Goal: Transaction & Acquisition: Book appointment/travel/reservation

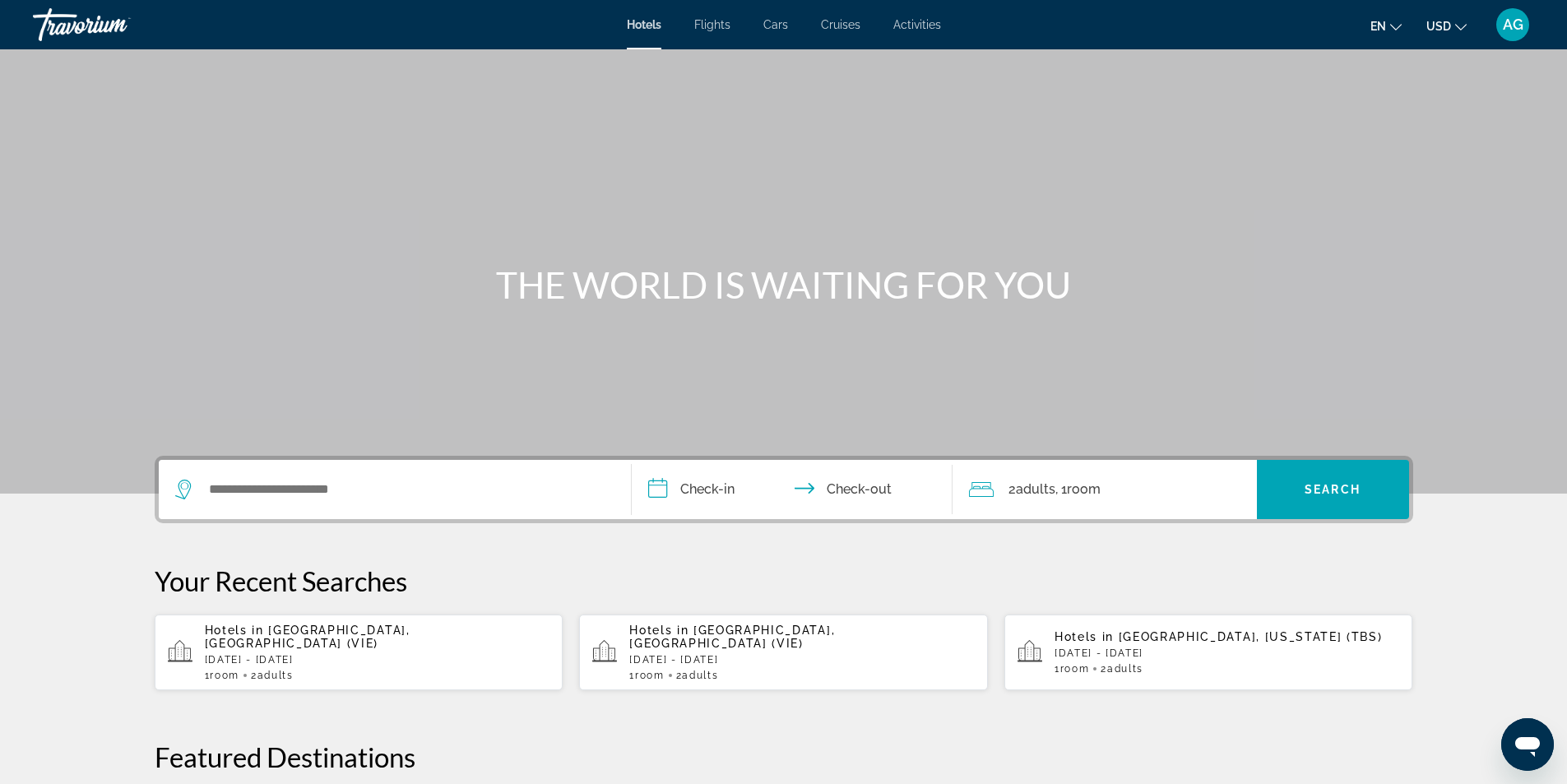
click at [16, 594] on section "**********" at bounding box center [784, 555] width 1567 height 1110
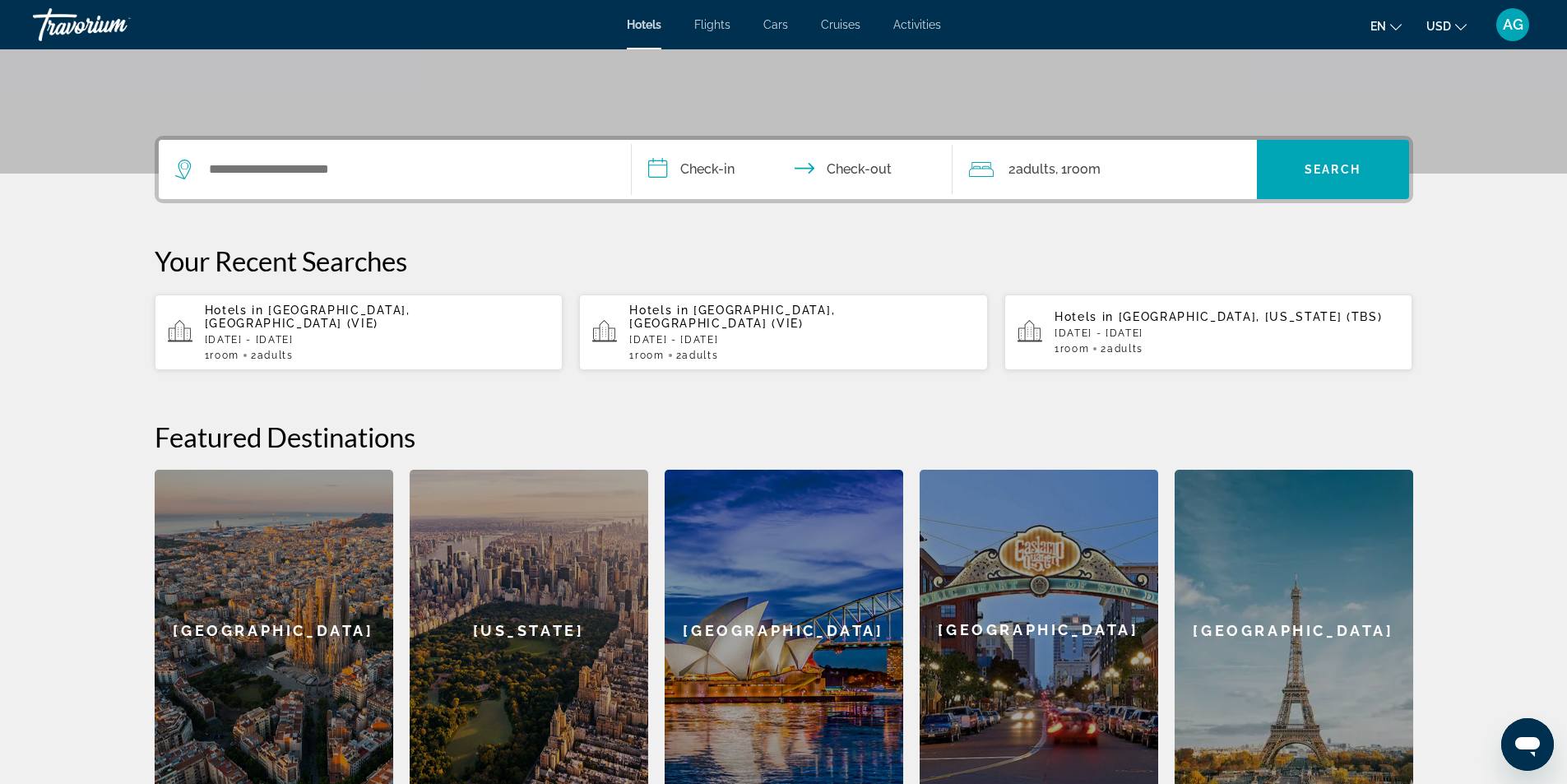
scroll to position [329, 0]
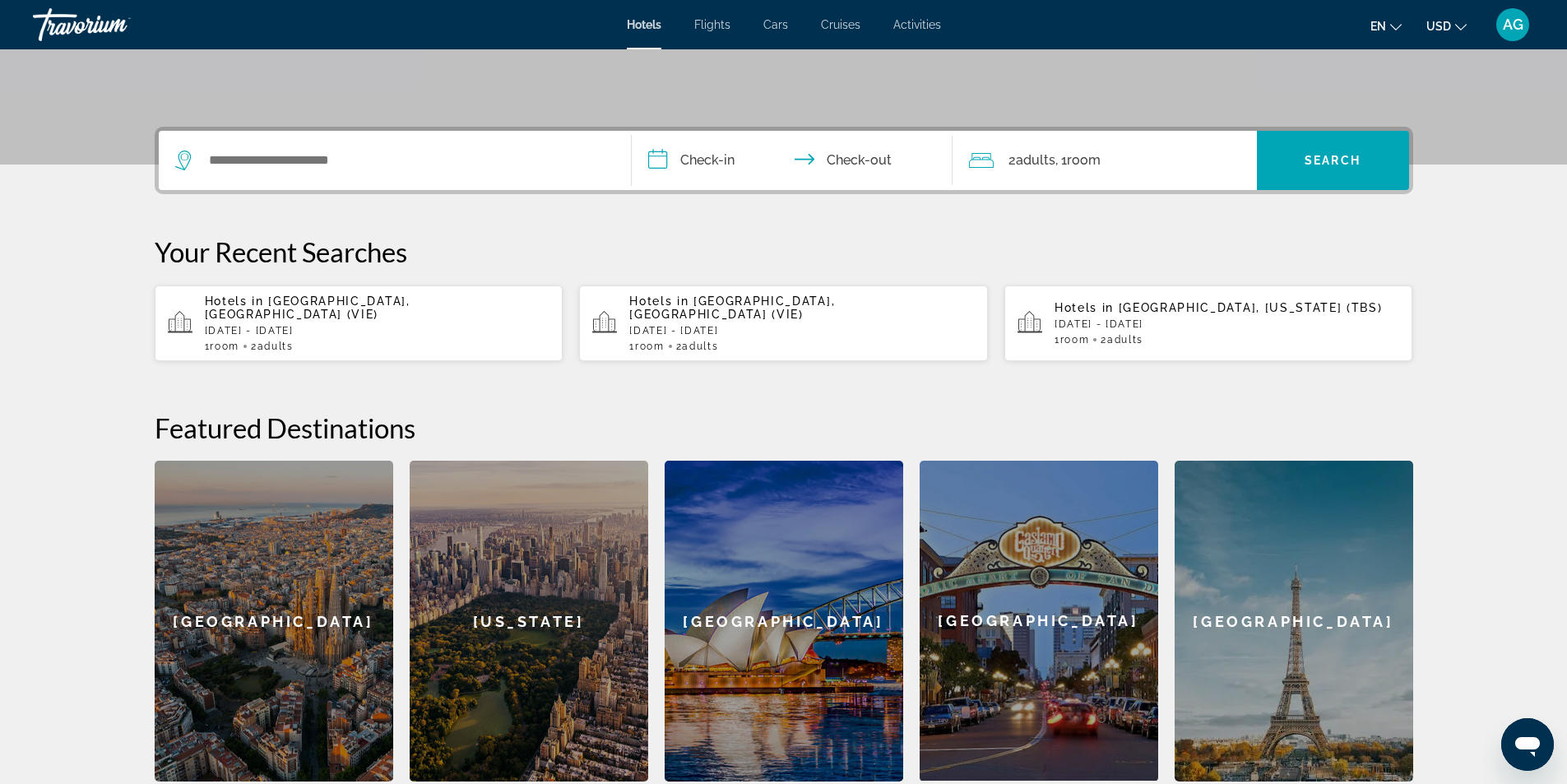
click at [1183, 307] on div "Hotels in Tbilisi, Georgia (TBS) Sun, 23 Nov - Thu, 27 Nov 1 Room rooms 2 Adult…" at bounding box center [1227, 322] width 346 height 44
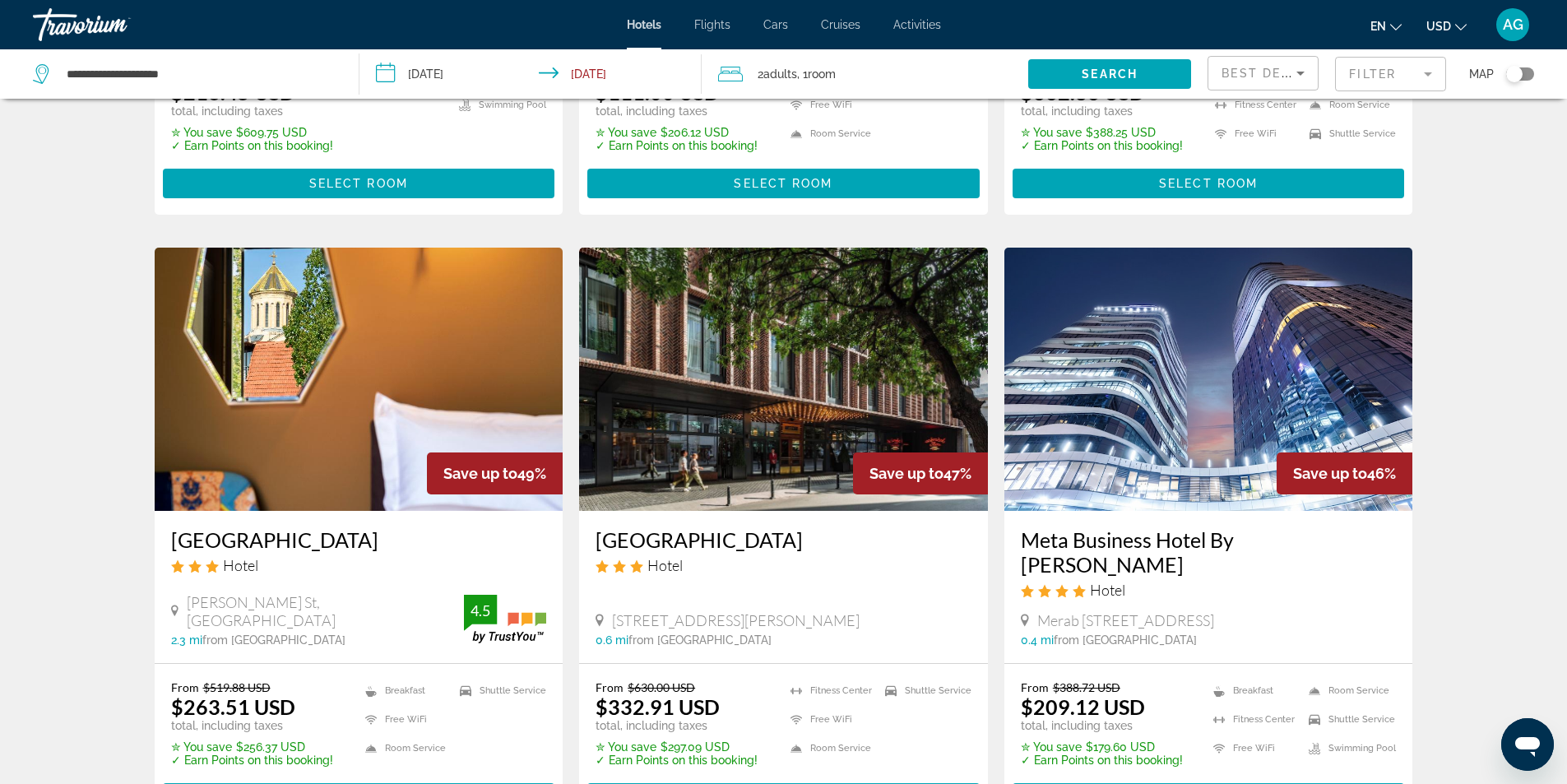
scroll to position [575, 0]
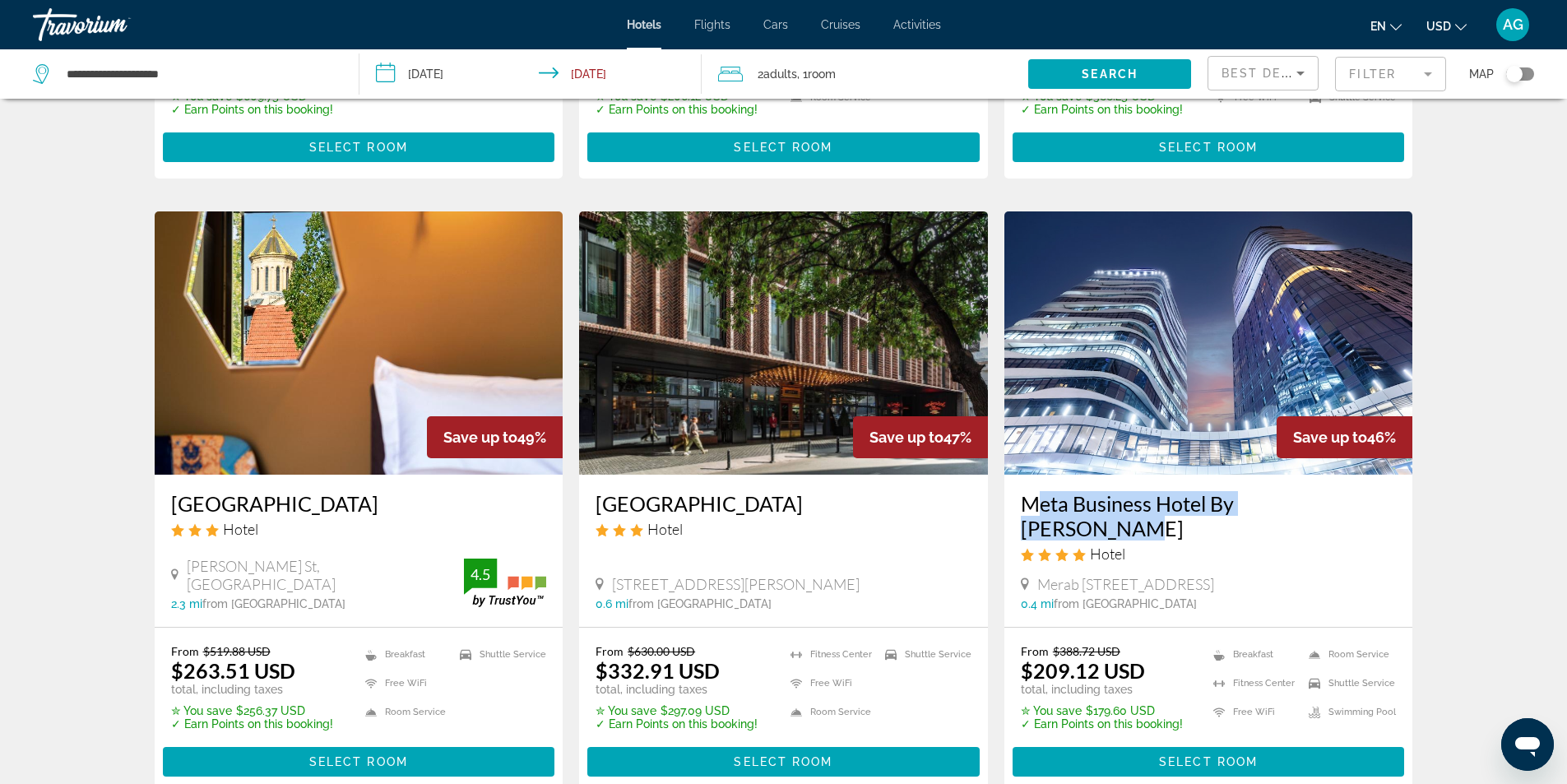
drag, startPoint x: 1016, startPoint y: 481, endPoint x: 1351, endPoint y: 478, distance: 335.0
click at [1351, 478] on div "Meta Business Hotel By King David Hotel Merab Aleksidze Street #12, Tbilisi 0.4…" at bounding box center [1209, 550] width 409 height 152
copy h3 "Meta Business Hotel By King David"
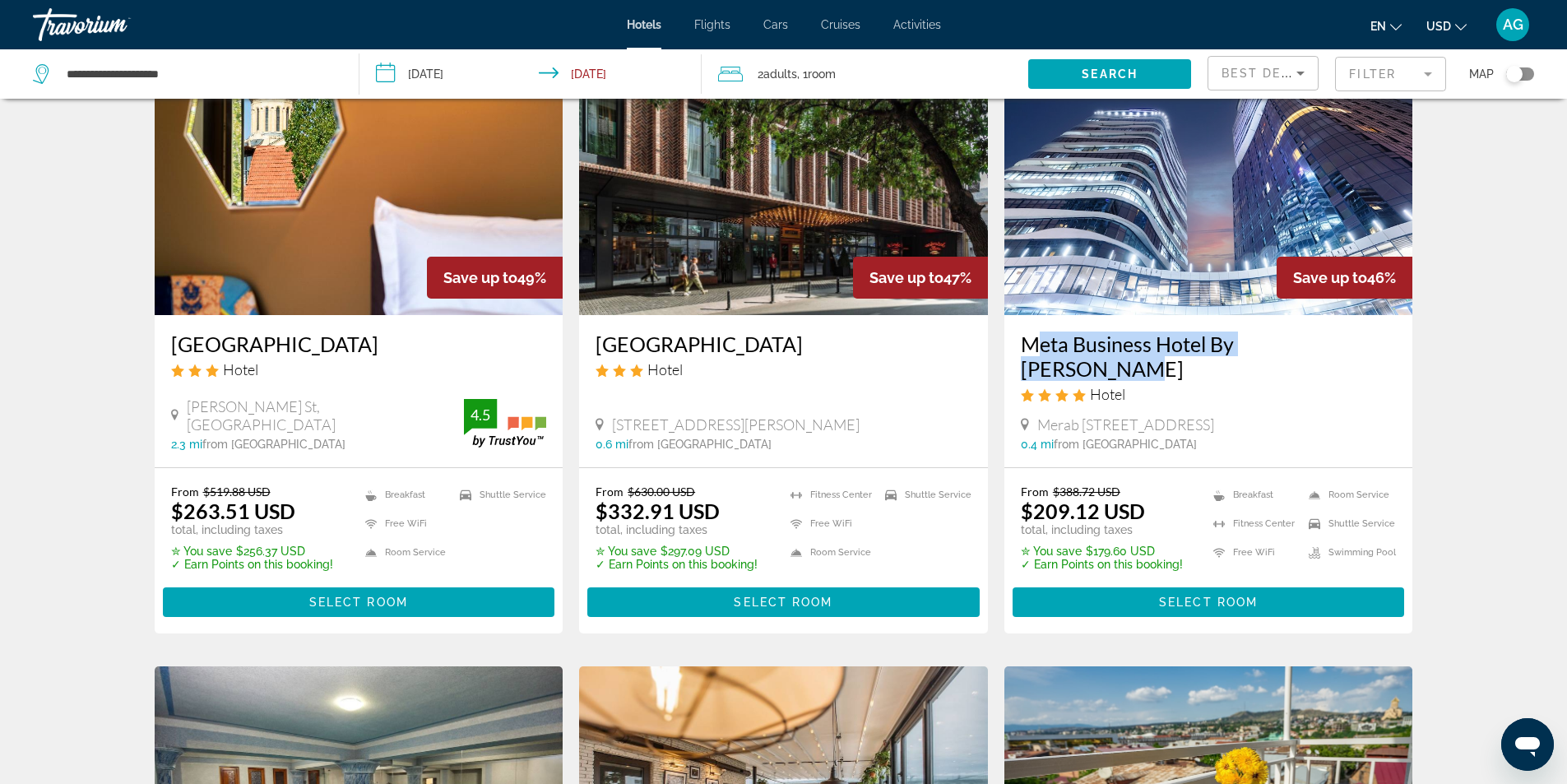
scroll to position [740, 0]
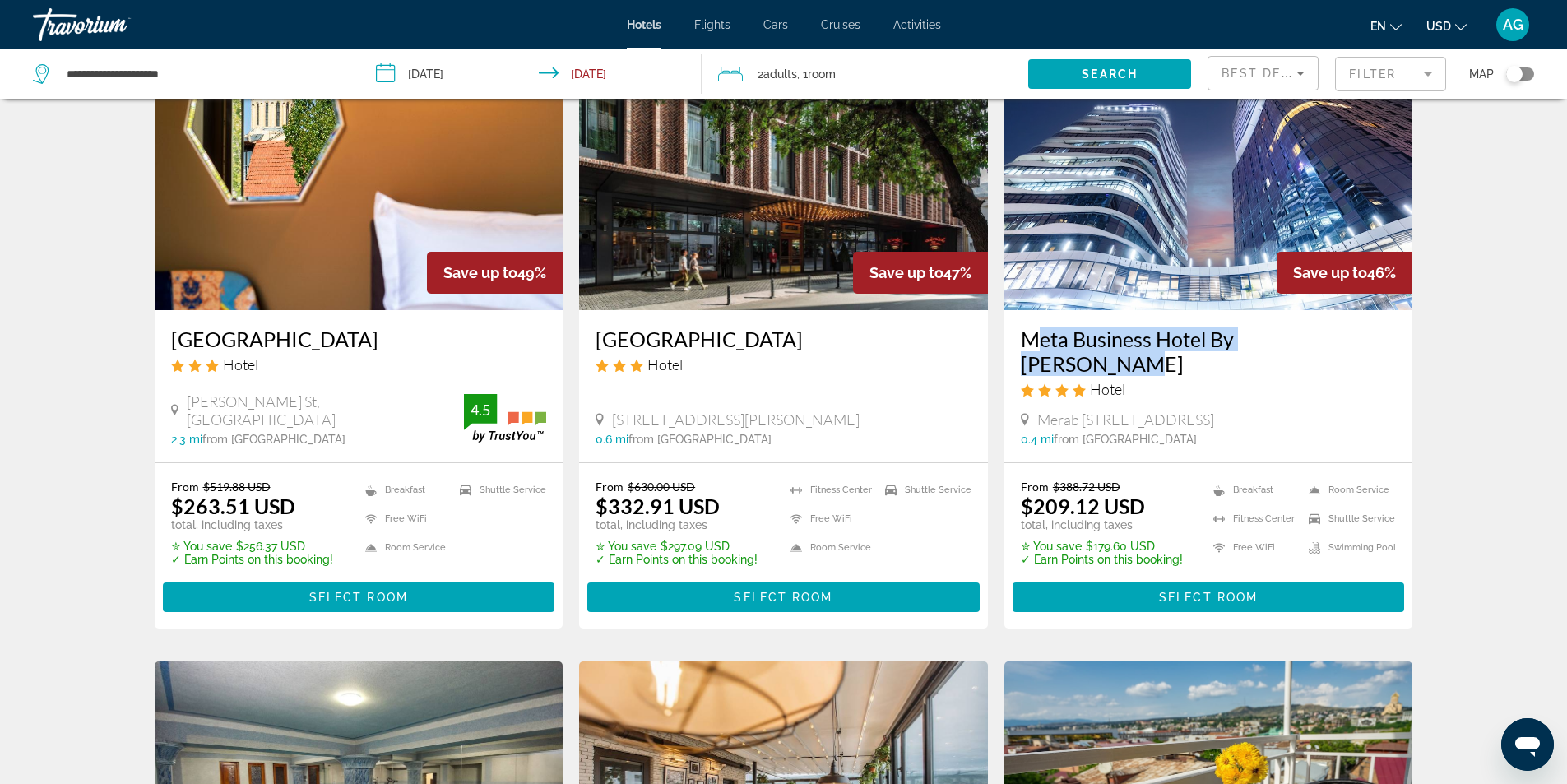
click at [1143, 244] on img "Main content" at bounding box center [1209, 178] width 409 height 263
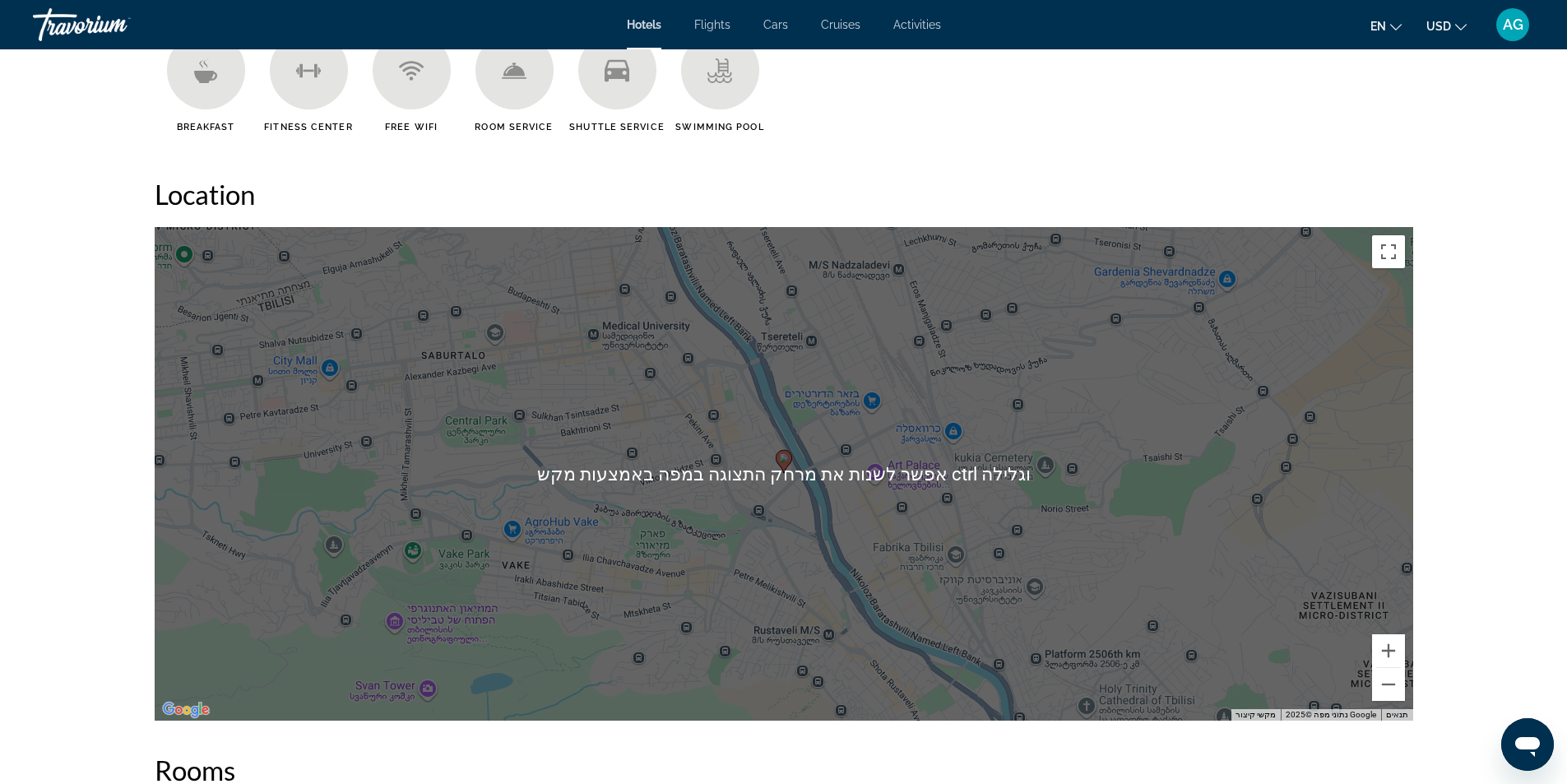
scroll to position [1315, 0]
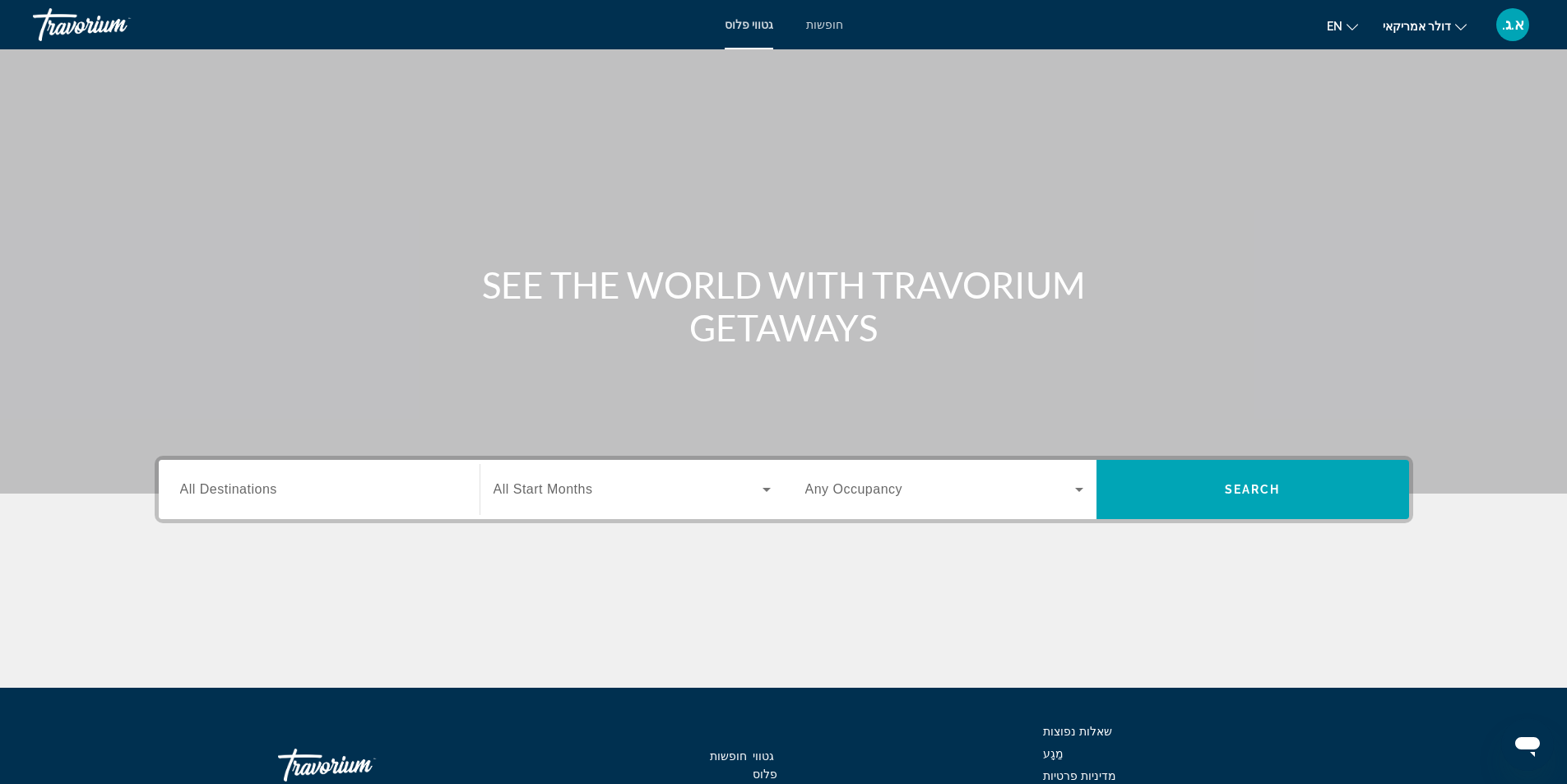
click at [355, 485] on input "Destination All Destinations" at bounding box center [319, 490] width 278 height 20
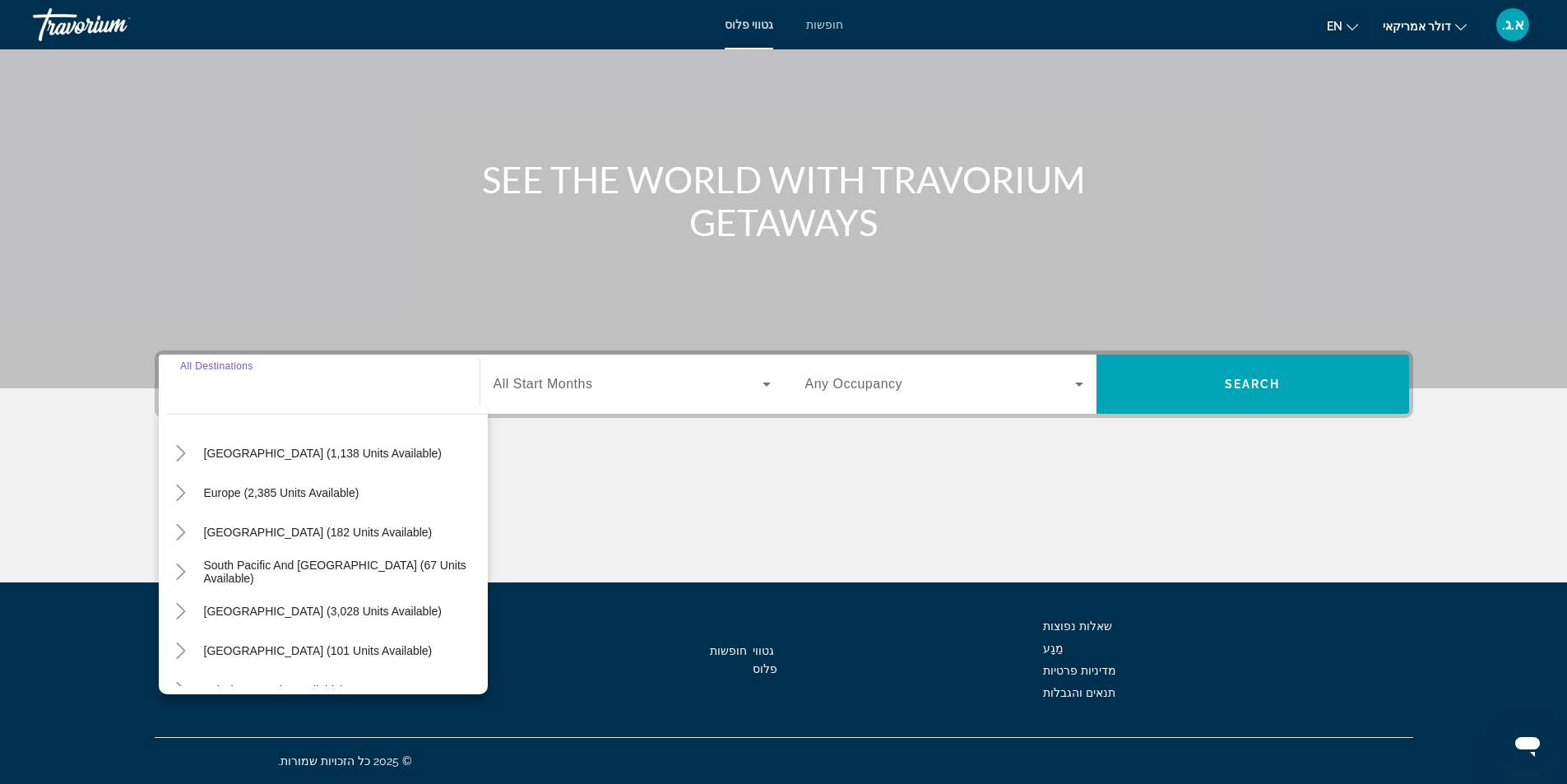
scroll to position [165, 0]
click at [216, 489] on span "Europe (2,385 units available)" at bounding box center [282, 492] width 156 height 13
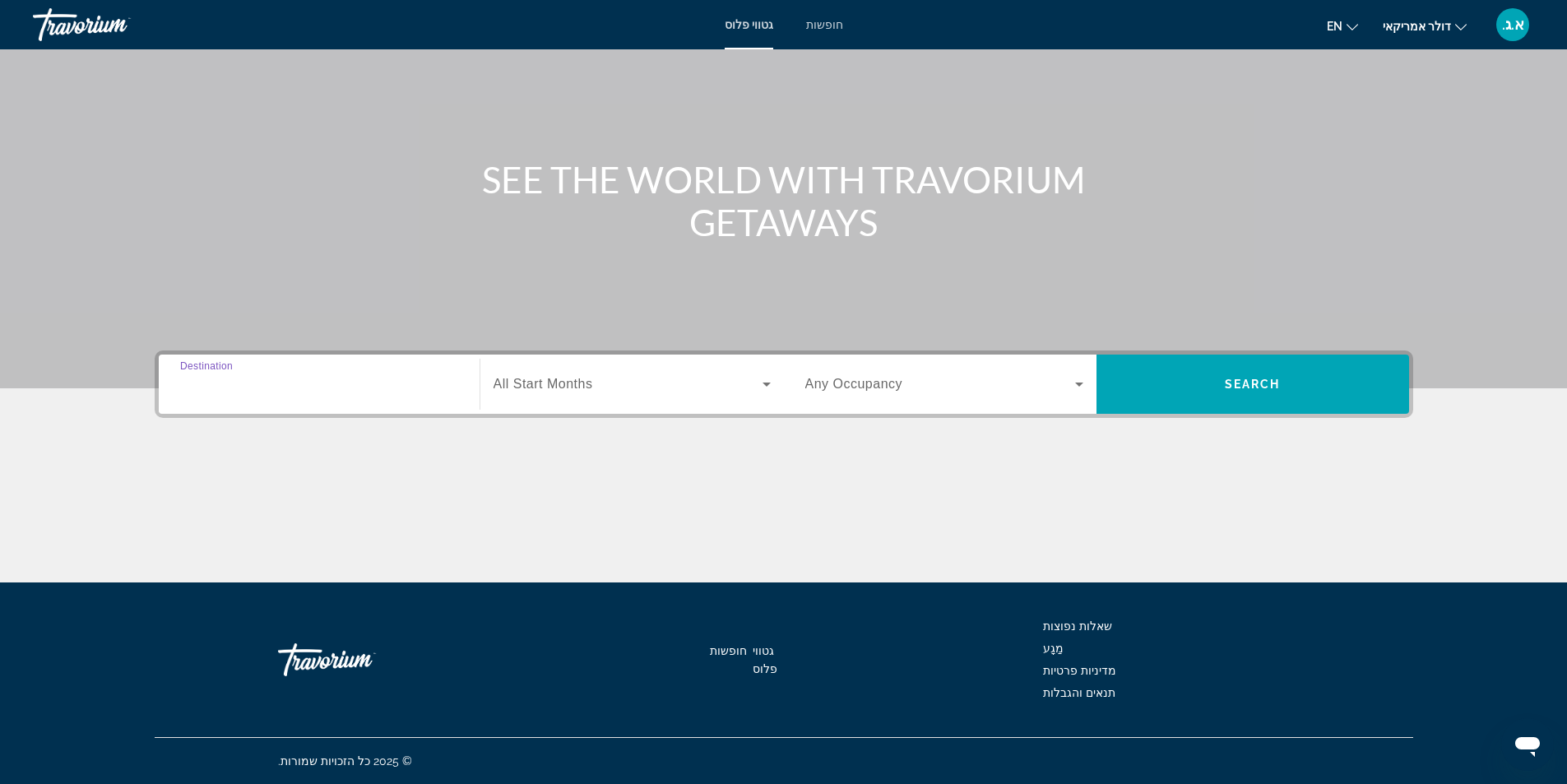
type input "**********"
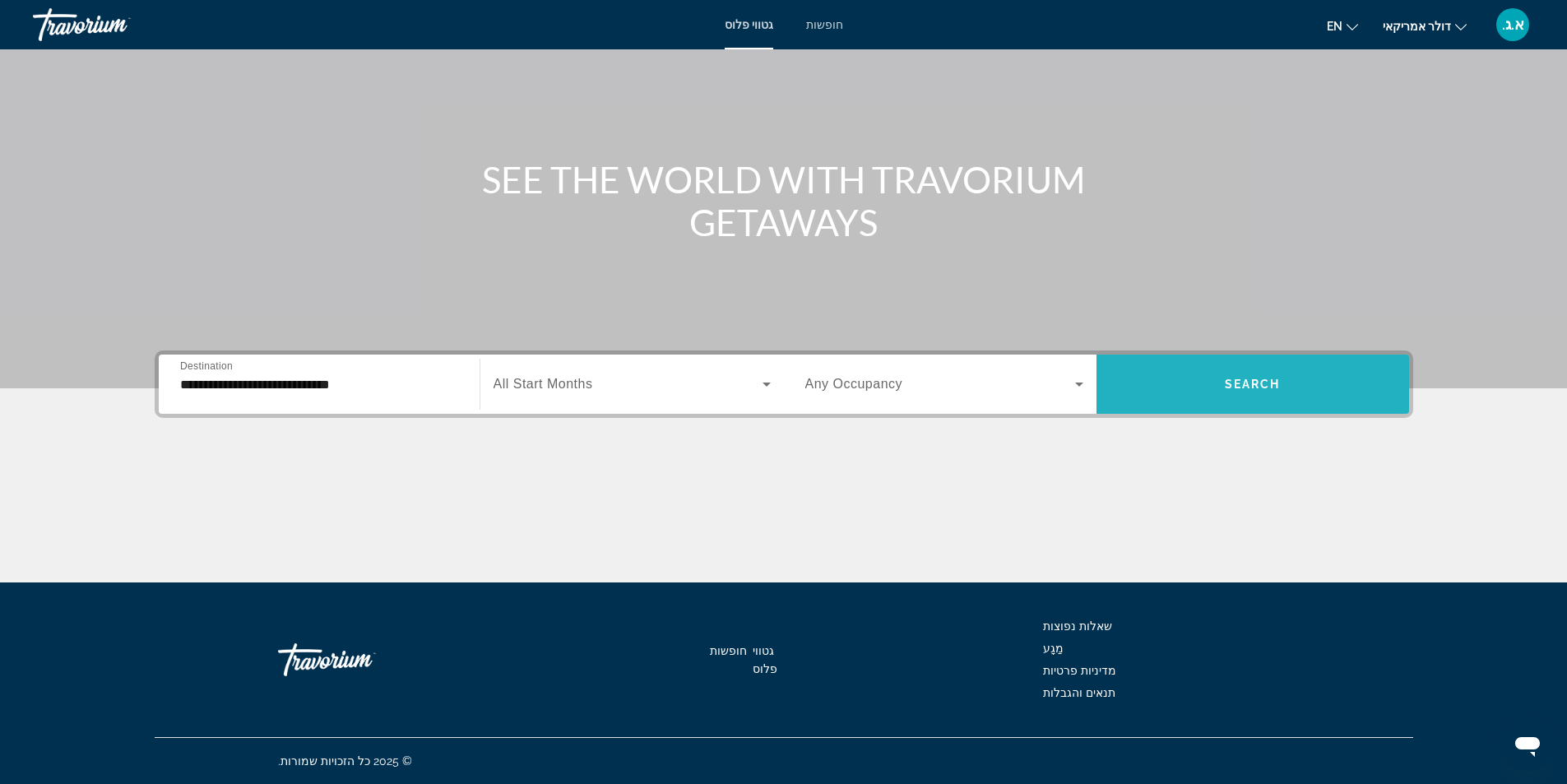
click at [1221, 390] on span "ווידג'ט חיפוש" at bounding box center [1253, 384] width 313 height 39
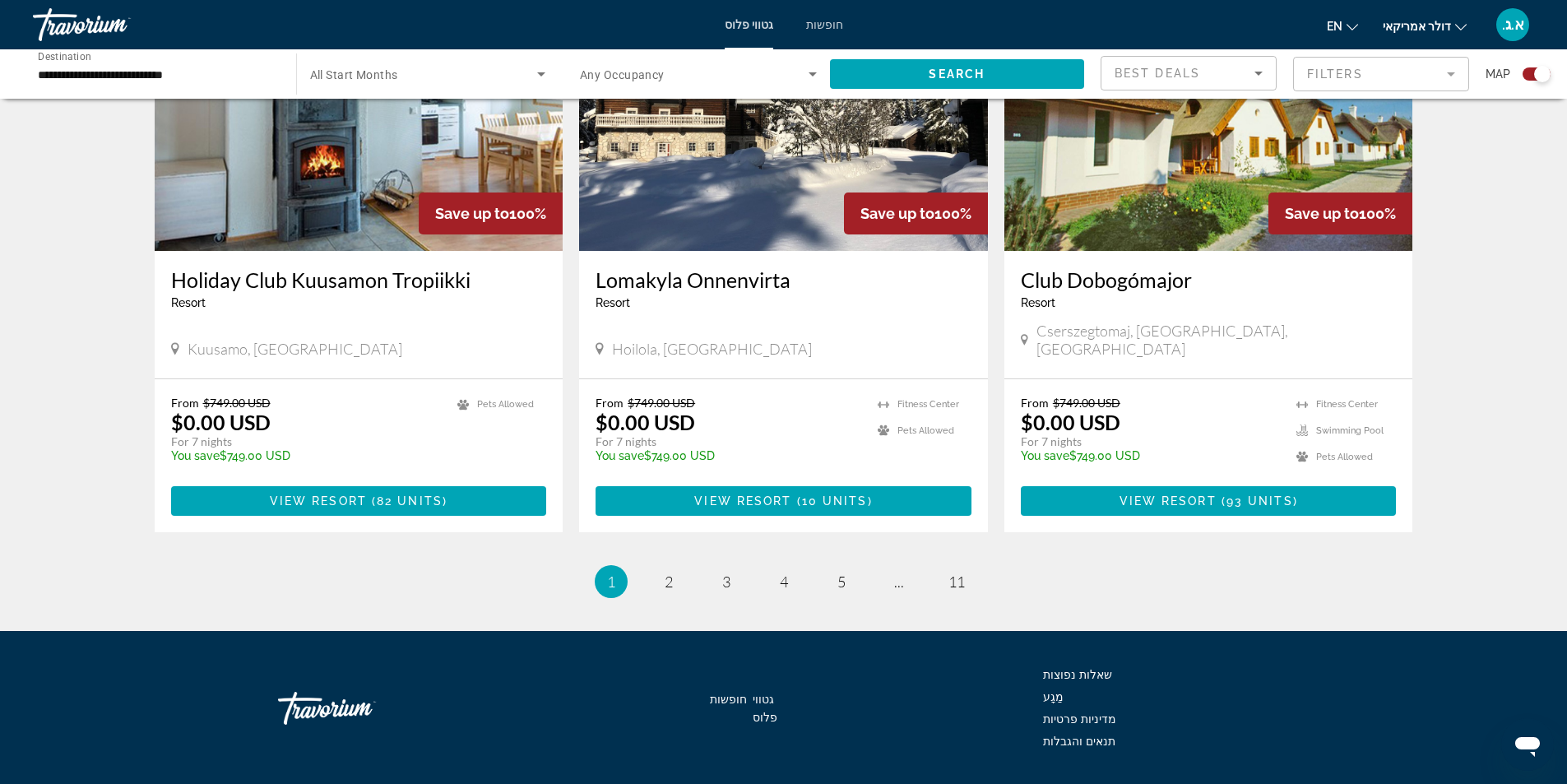
scroll to position [2386, 0]
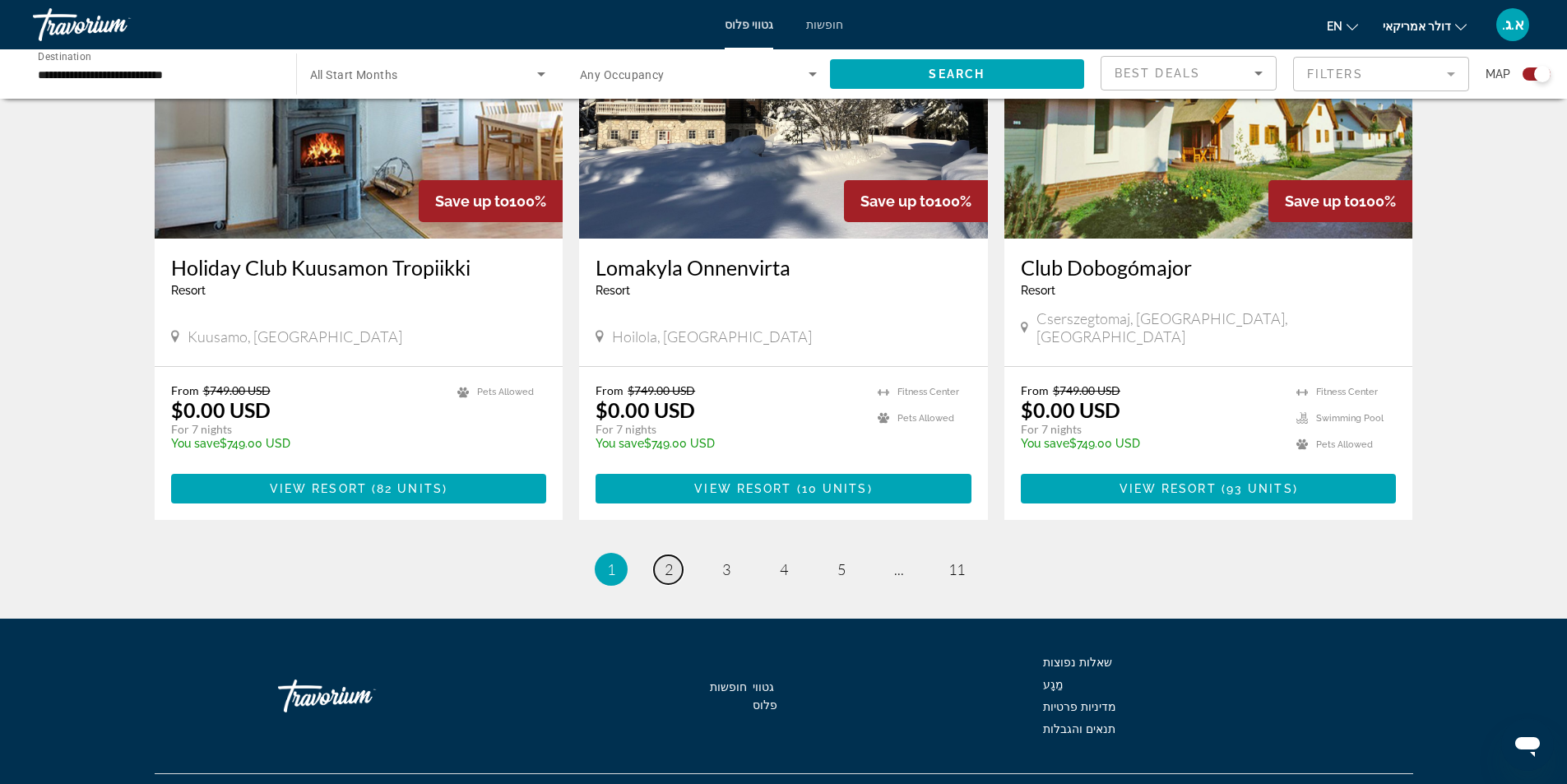
click at [664, 560] on span "2" at bounding box center [668, 569] width 8 height 18
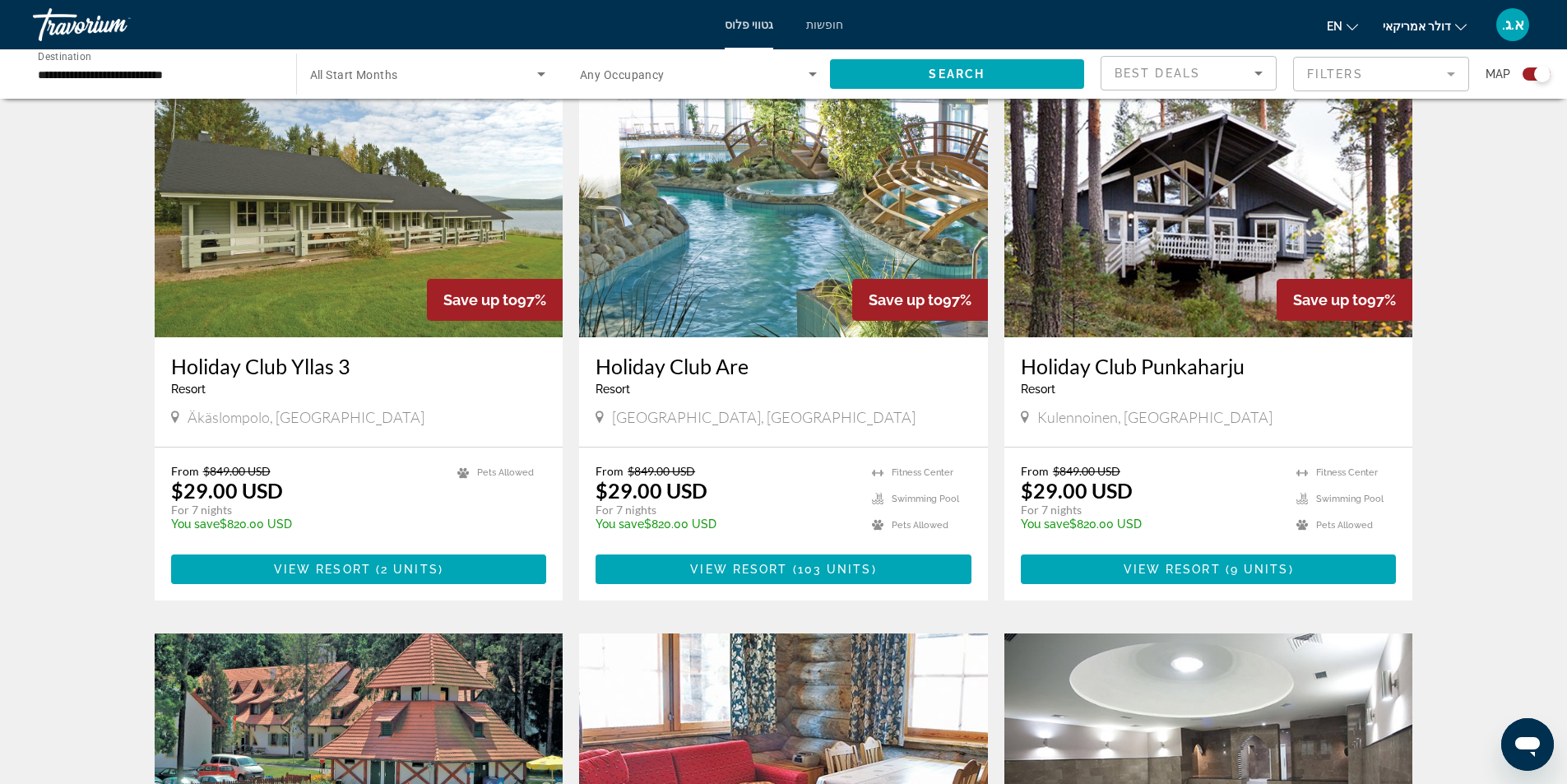
scroll to position [1069, 0]
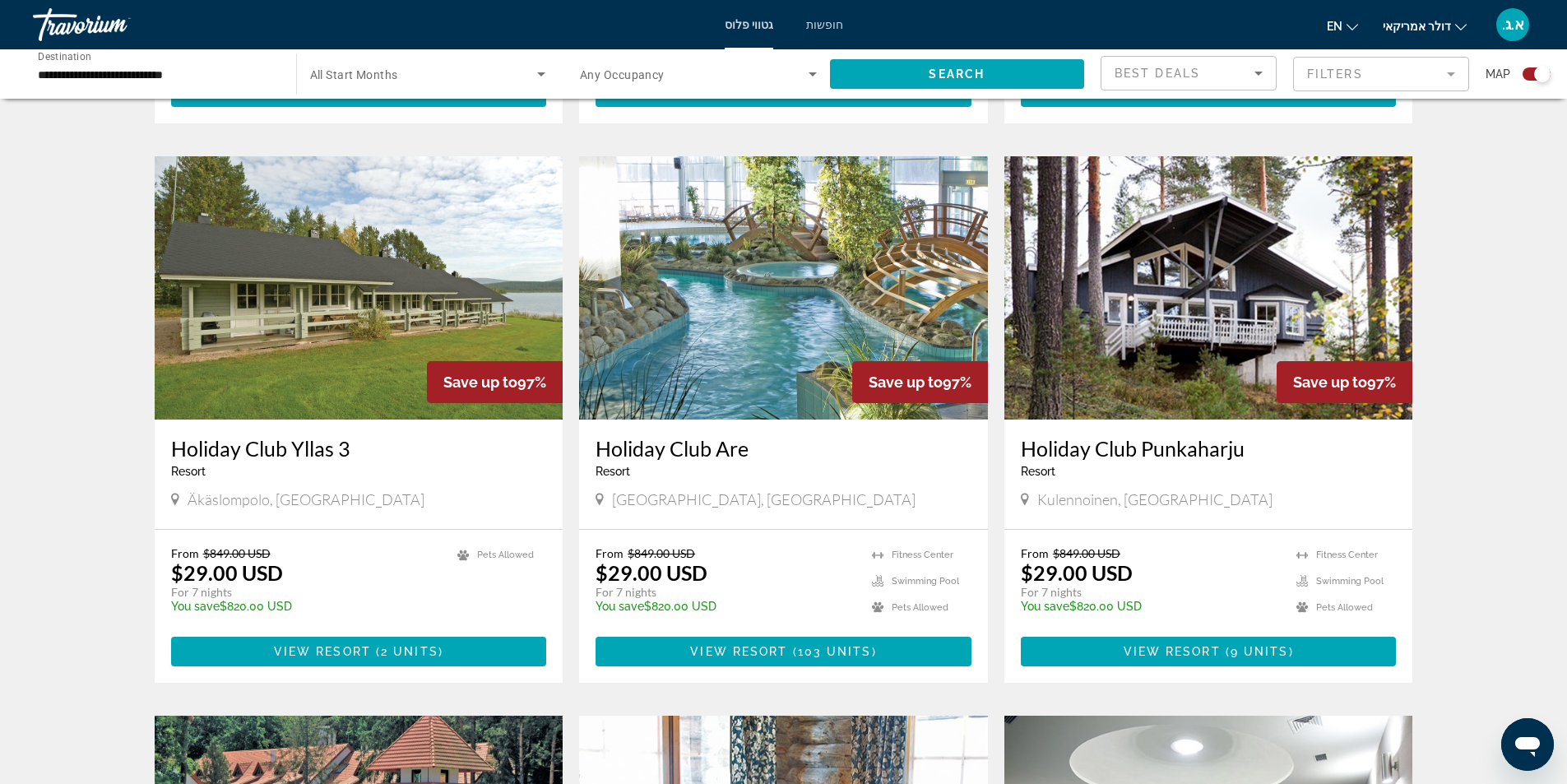
click at [758, 373] on img "תוכן עיקרי" at bounding box center [784, 288] width 409 height 263
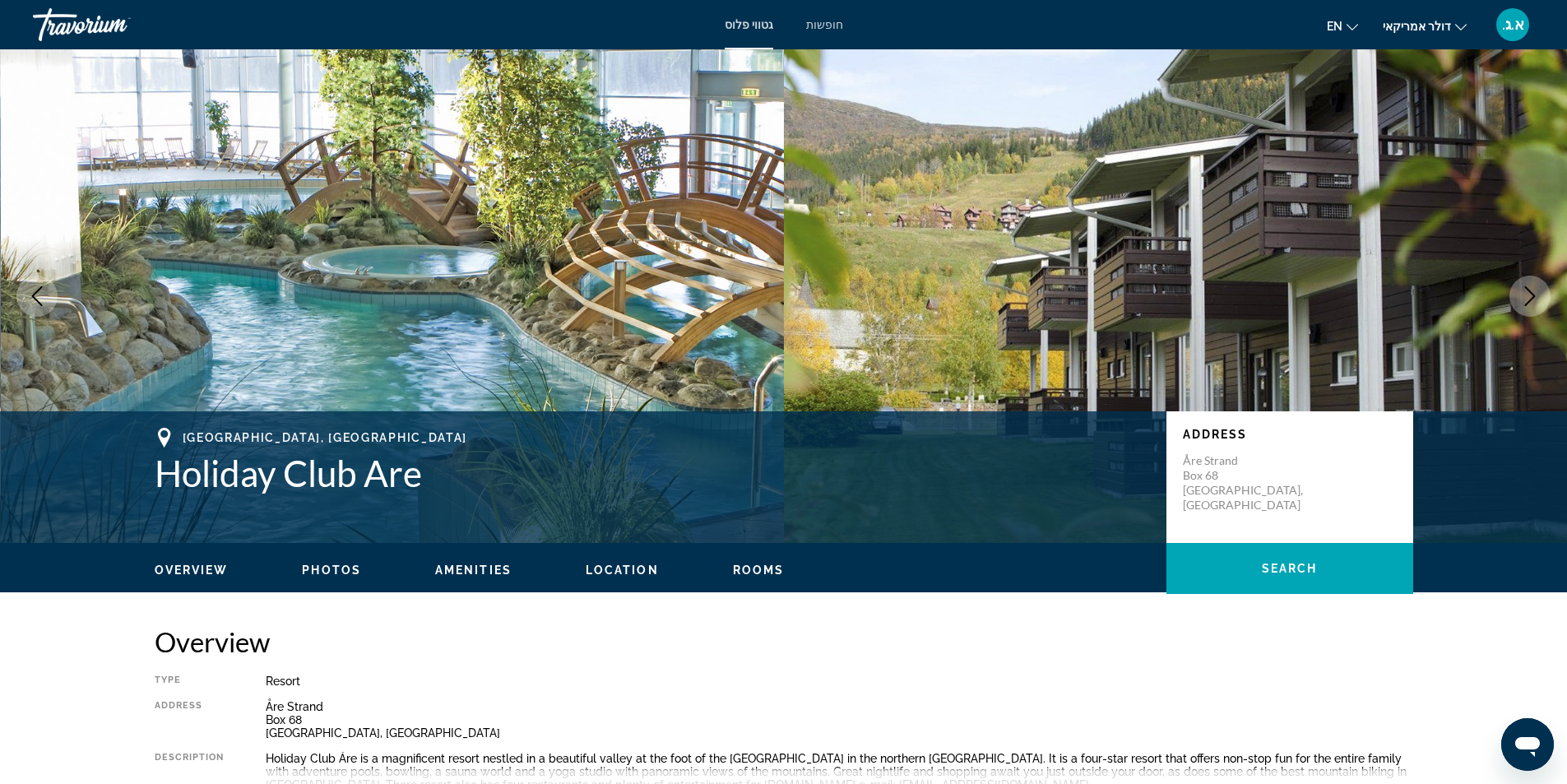
click at [1530, 303] on icon "Next image" at bounding box center [1530, 295] width 20 height 20
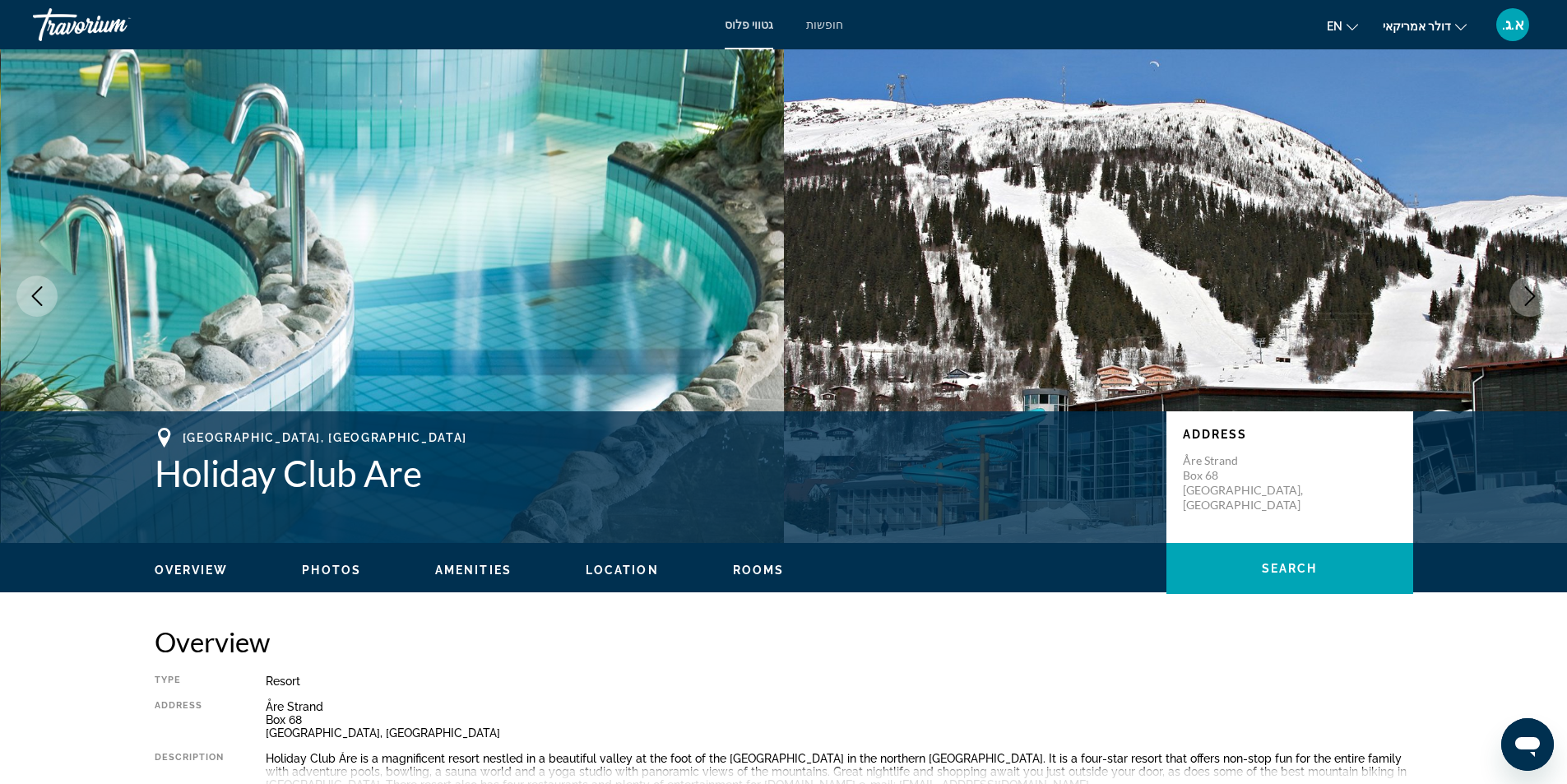
click at [1530, 302] on icon "Next image" at bounding box center [1530, 295] width 20 height 20
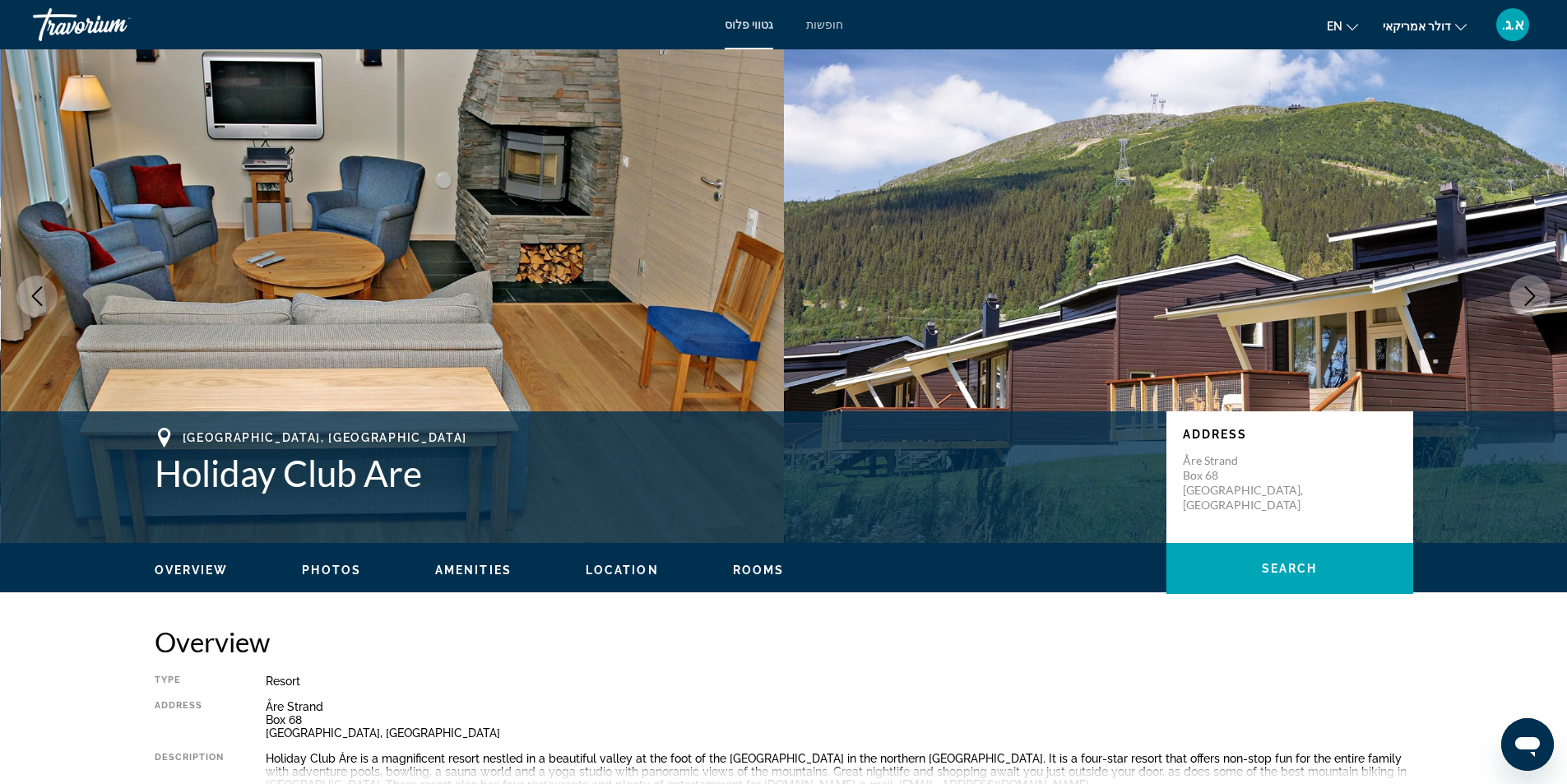
click at [1530, 302] on icon "Next image" at bounding box center [1530, 295] width 20 height 20
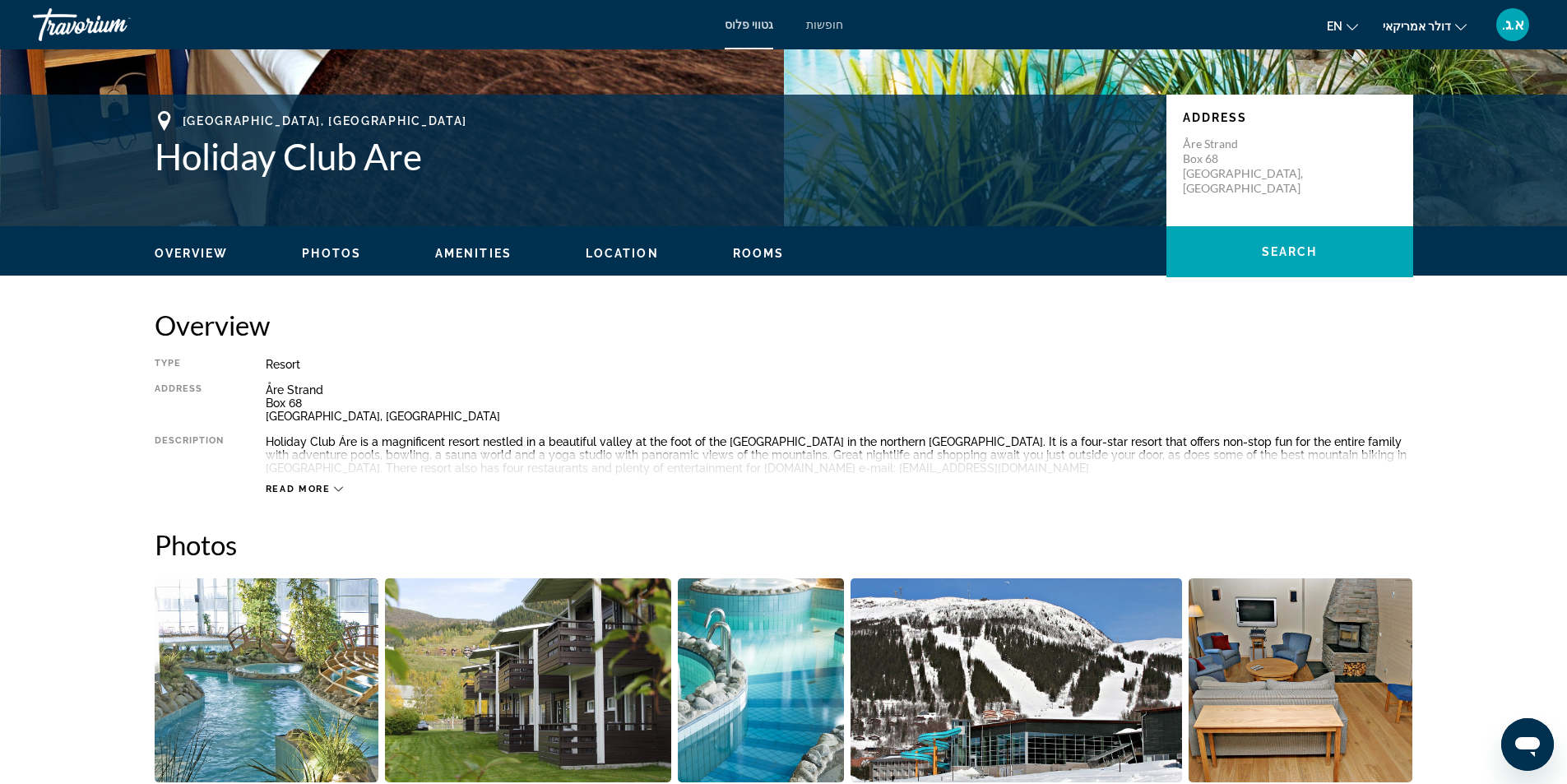
scroll to position [316, 0]
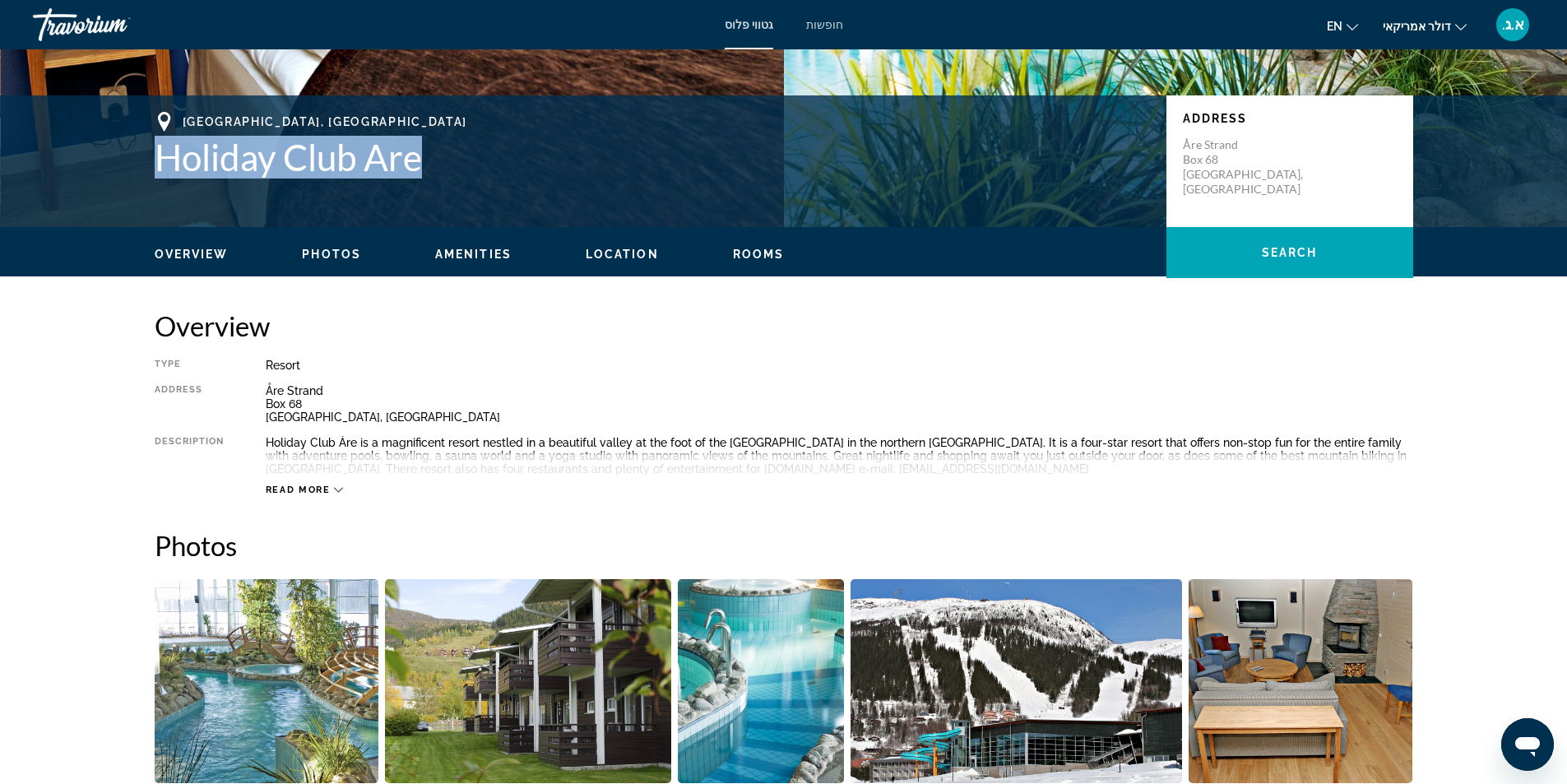
drag, startPoint x: 153, startPoint y: 165, endPoint x: 440, endPoint y: 166, distance: 287.0
click at [440, 166] on div "Åre, Sweden Holiday Club Are Address Åre Strand Box 68 Åre, Sweden" at bounding box center [784, 160] width 1324 height 98
copy h1 "Holiday Club Are"
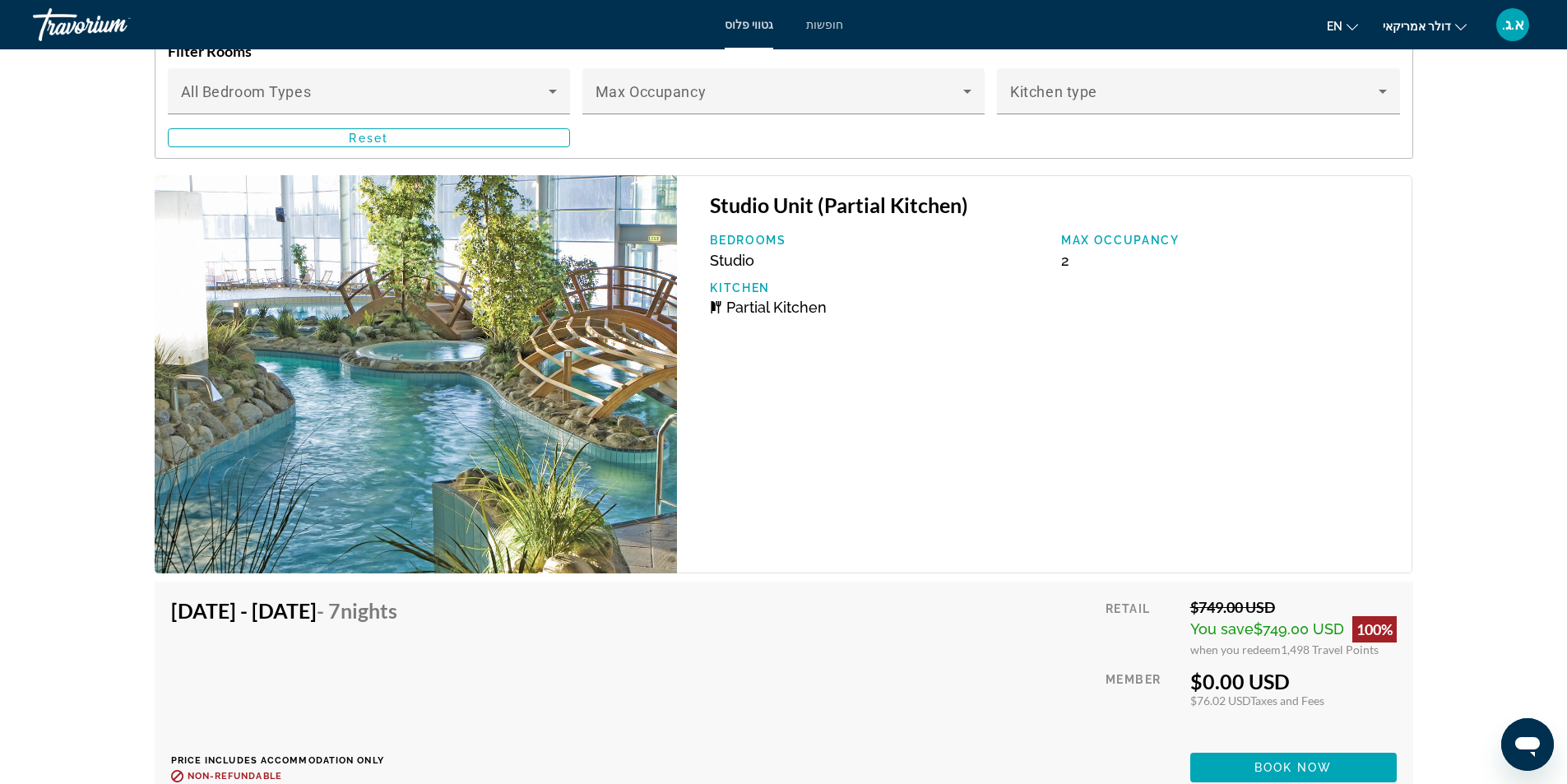
scroll to position [2947, 0]
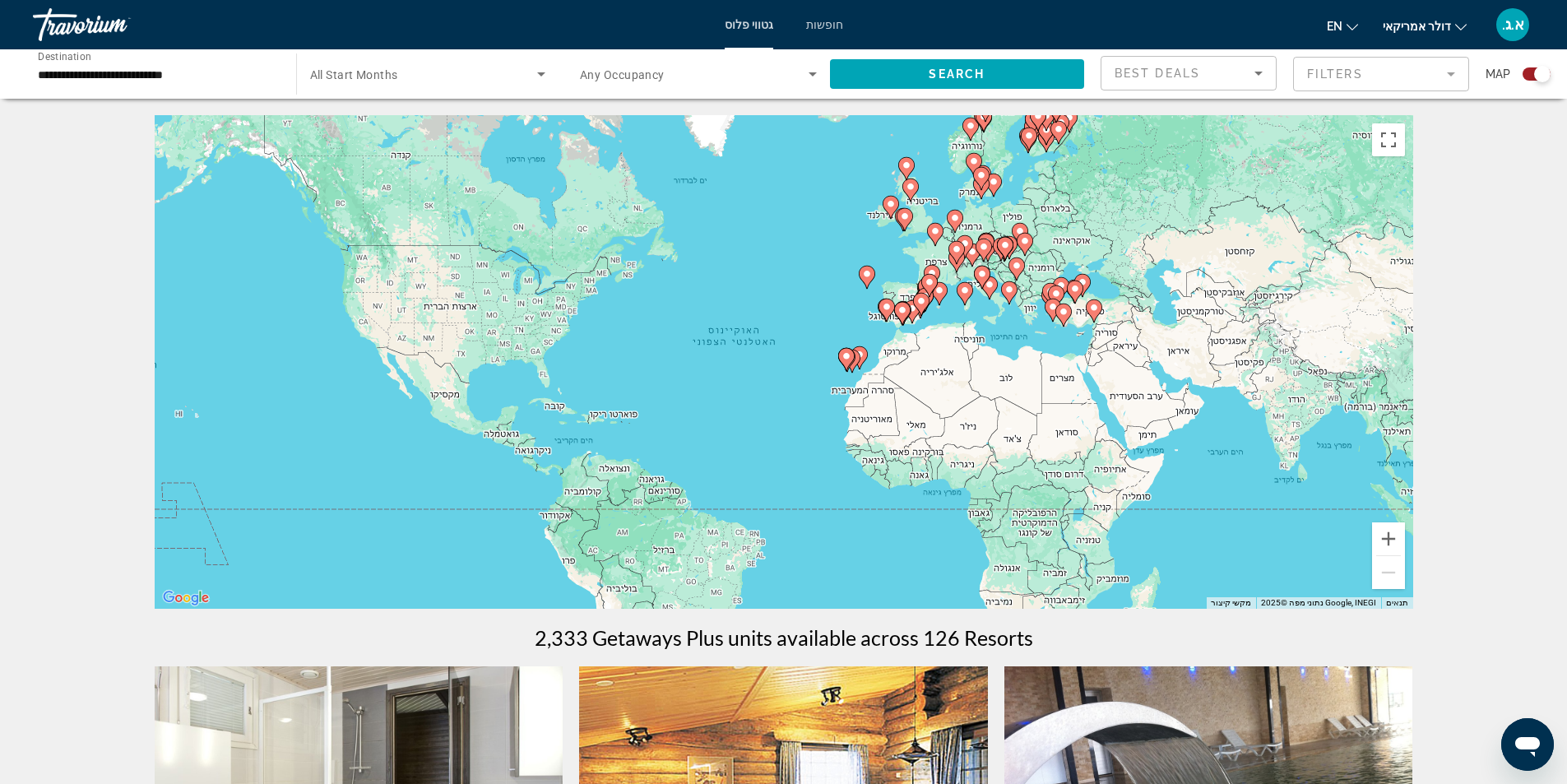
click at [819, 24] on font "חופשות" at bounding box center [825, 24] width 37 height 13
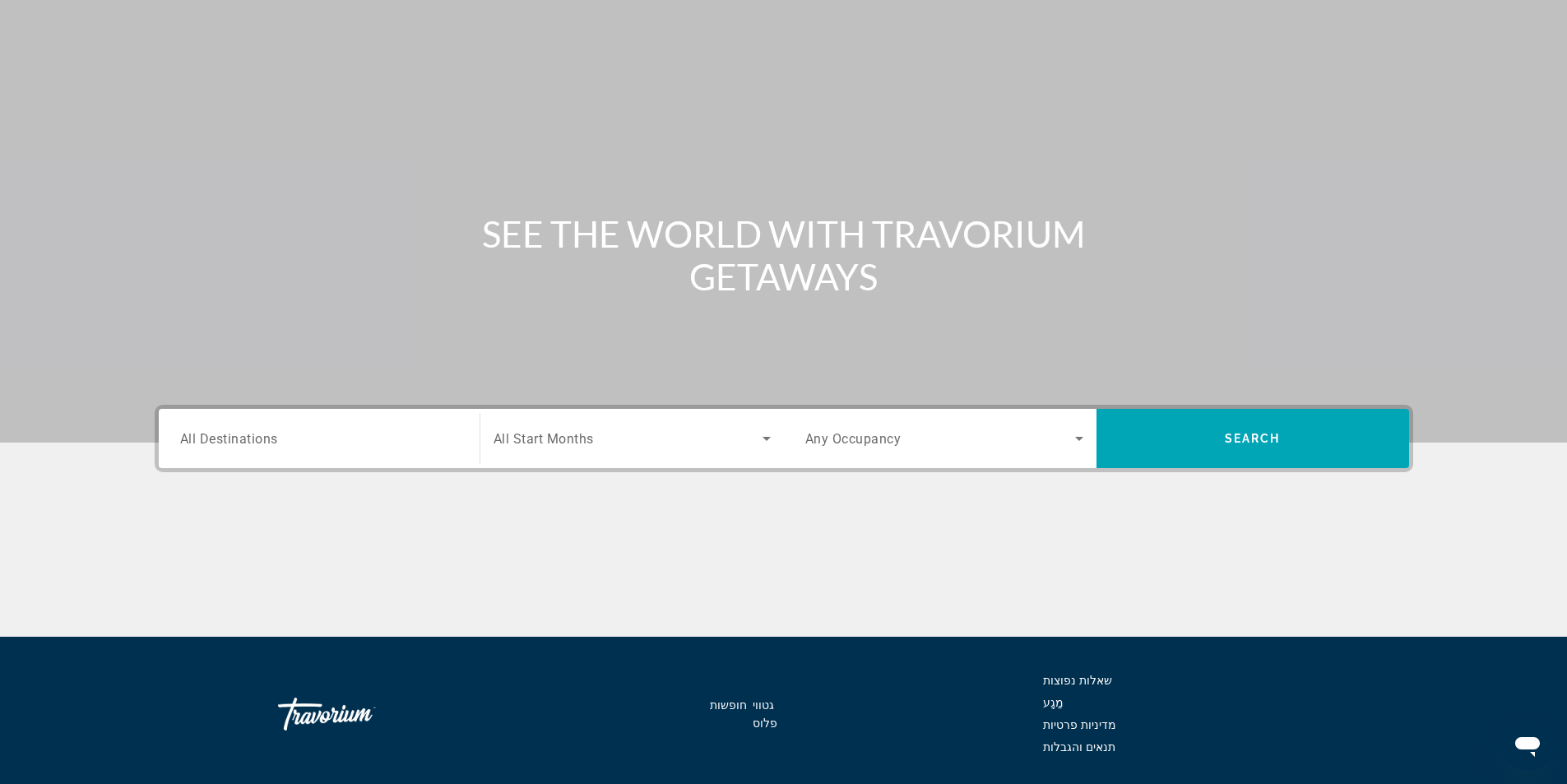
scroll to position [105, 0]
